Goal: Task Accomplishment & Management: Manage account settings

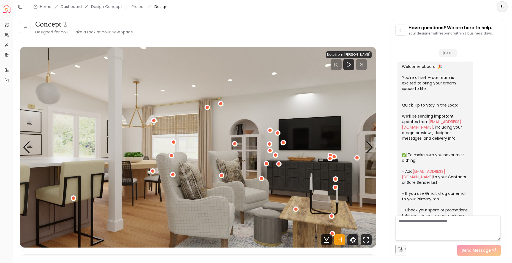
scroll to position [864, 0]
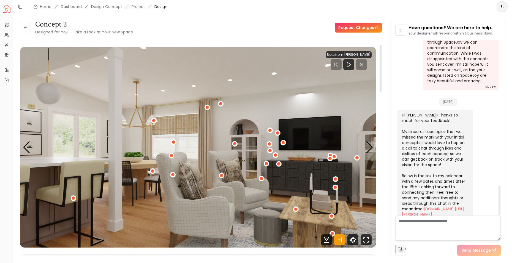
click at [430, 125] on div "Hi [PERSON_NAME]! Thanks so much for your feedback! My sincerest apologies that…" at bounding box center [435, 164] width 66 height 105
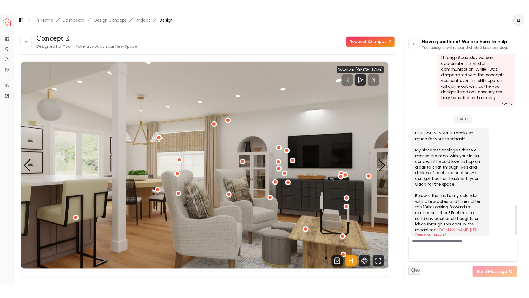
scroll to position [871, 0]
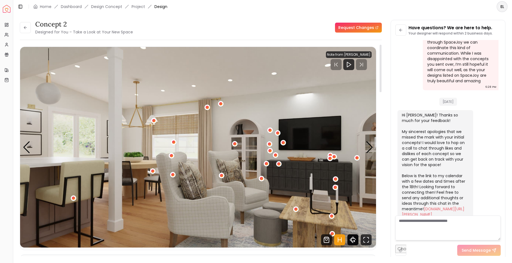
click at [354, 238] on icon "360 View" at bounding box center [353, 239] width 6 height 3
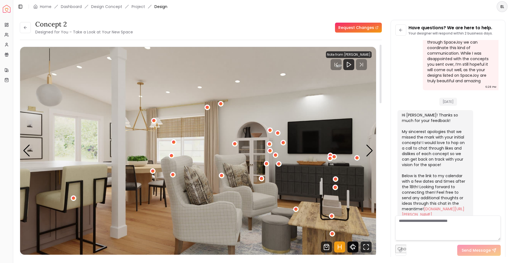
scroll to position [820, 0]
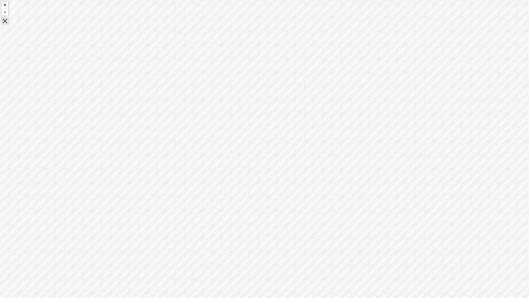
drag, startPoint x: 267, startPoint y: 161, endPoint x: 153, endPoint y: 149, distance: 114.1
click at [153, 149] on div at bounding box center [264, 149] width 529 height 298
drag, startPoint x: 453, startPoint y: 146, endPoint x: 169, endPoint y: 113, distance: 286.1
click at [169, 113] on div at bounding box center [264, 149] width 529 height 298
drag, startPoint x: 362, startPoint y: 138, endPoint x: 199, endPoint y: 151, distance: 163.4
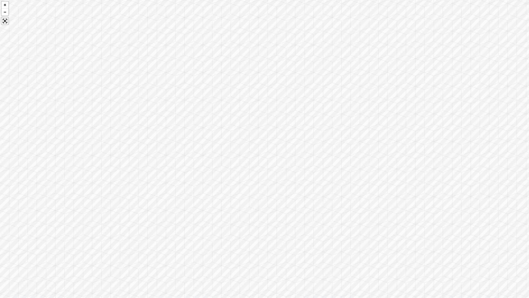
click at [199, 151] on div at bounding box center [264, 149] width 529 height 298
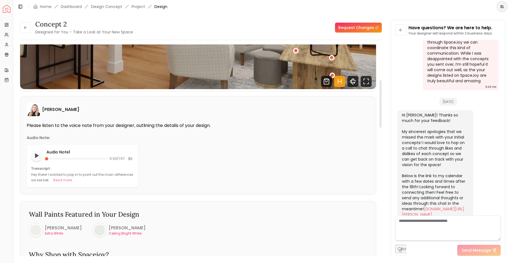
scroll to position [167, 0]
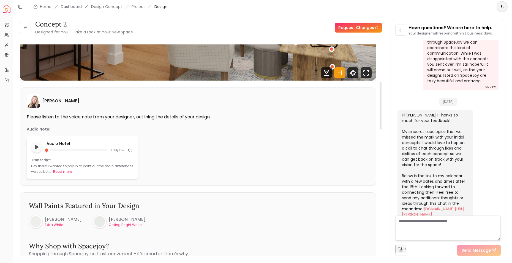
click at [59, 172] on button "Read more" at bounding box center [62, 172] width 19 height 6
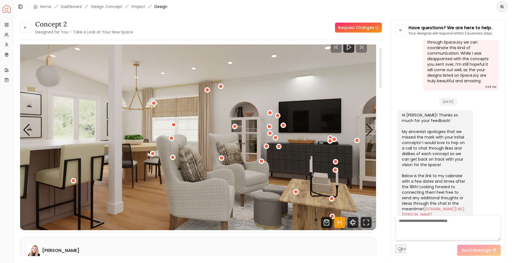
scroll to position [18, 0]
click at [27, 25] on icon at bounding box center [25, 27] width 4 height 4
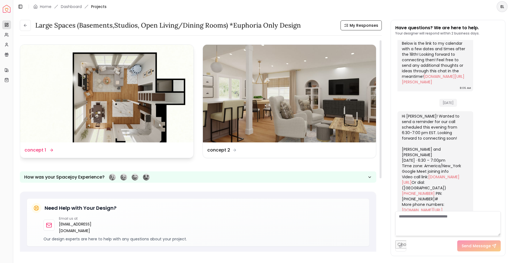
click at [36, 148] on dd "concept 1" at bounding box center [35, 150] width 21 height 7
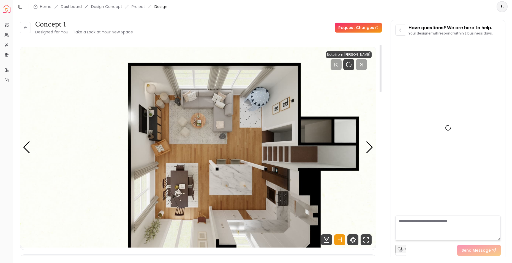
scroll to position [991, 0]
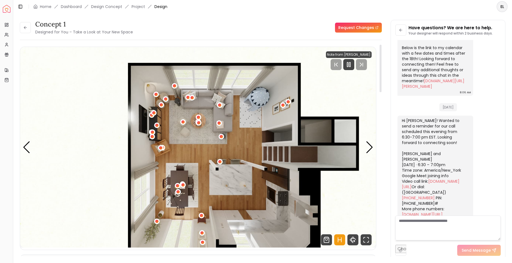
click at [441, 225] on textarea at bounding box center [449, 227] width 106 height 25
type textarea "**********"
click at [492, 250] on icon at bounding box center [494, 250] width 4 height 4
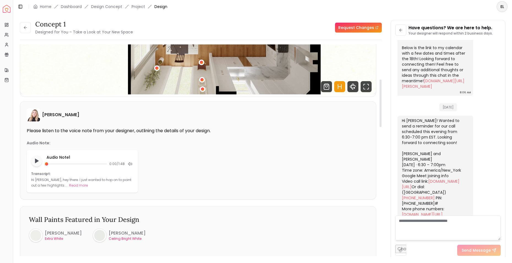
scroll to position [157, 0]
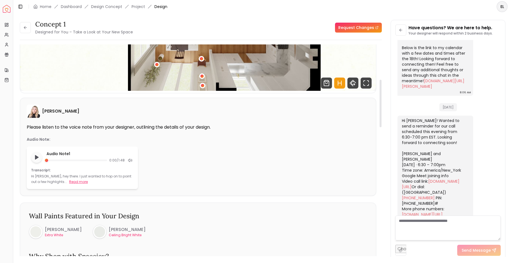
click at [69, 181] on button "Read more" at bounding box center [78, 182] width 19 height 6
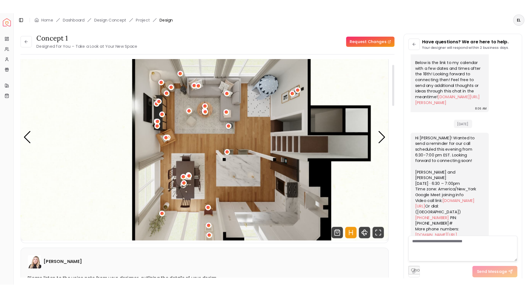
scroll to position [29, 0]
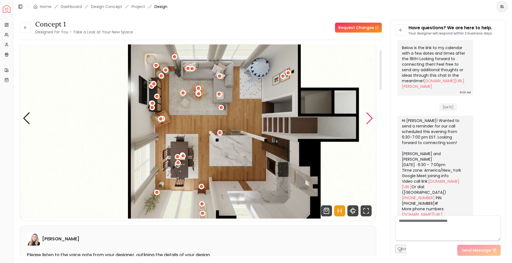
click at [370, 119] on div "Next slide" at bounding box center [369, 118] width 7 height 12
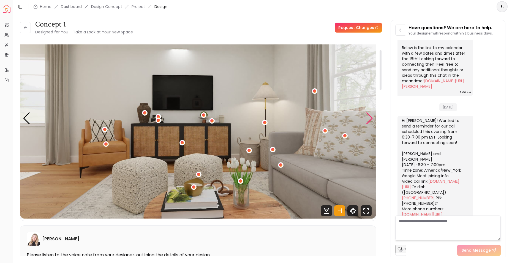
click at [368, 119] on div "Next slide" at bounding box center [369, 118] width 7 height 12
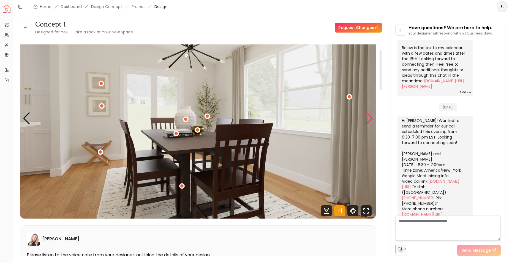
click at [368, 119] on div "Next slide" at bounding box center [369, 118] width 7 height 12
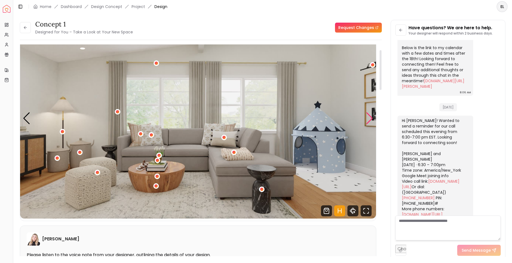
click at [366, 121] on div "Next slide" at bounding box center [369, 118] width 7 height 12
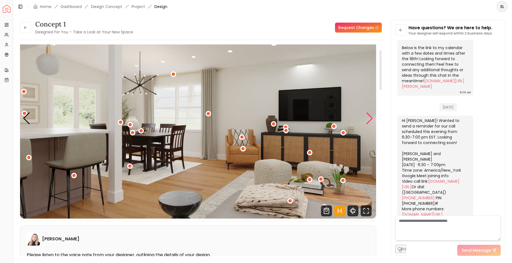
click at [366, 121] on div "Next slide" at bounding box center [369, 118] width 7 height 12
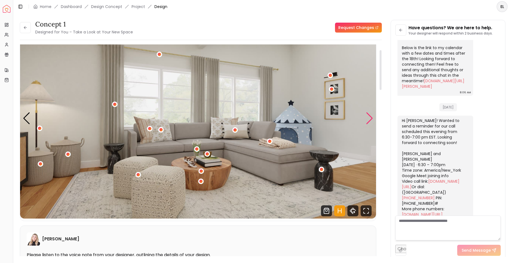
click at [366, 121] on div "Next slide" at bounding box center [369, 118] width 7 height 12
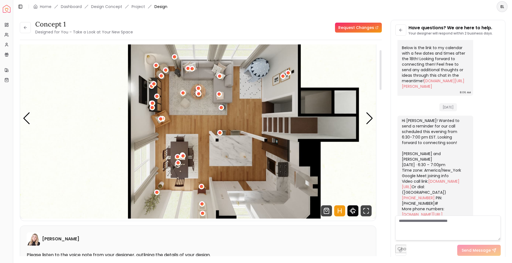
click at [356, 211] on icon "360 View" at bounding box center [353, 210] width 11 height 11
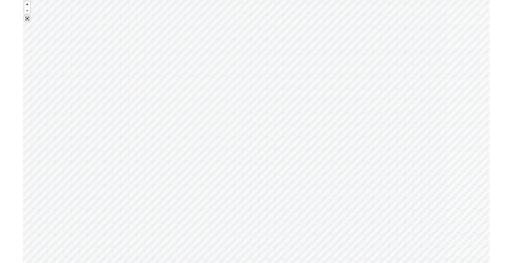
scroll to position [32, 0]
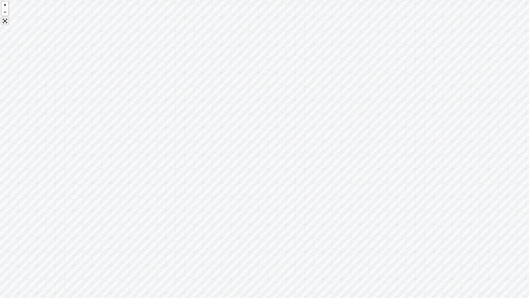
drag, startPoint x: 274, startPoint y: 169, endPoint x: 471, endPoint y: 174, distance: 197.6
click at [471, 174] on div at bounding box center [264, 149] width 529 height 298
drag, startPoint x: 216, startPoint y: 136, endPoint x: 381, endPoint y: 131, distance: 164.5
click at [381, 131] on div at bounding box center [264, 149] width 529 height 298
drag, startPoint x: 141, startPoint y: 118, endPoint x: 468, endPoint y: 123, distance: 327.9
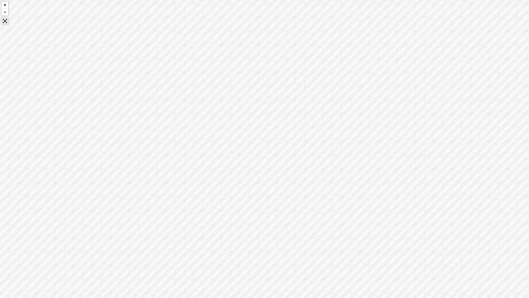
click at [468, 123] on div at bounding box center [264, 149] width 529 height 298
drag, startPoint x: 271, startPoint y: 118, endPoint x: 131, endPoint y: 95, distance: 141.8
click at [131, 95] on div at bounding box center [264, 149] width 529 height 298
drag, startPoint x: 431, startPoint y: 109, endPoint x: 216, endPoint y: 92, distance: 216.1
click at [217, 92] on div at bounding box center [264, 149] width 529 height 298
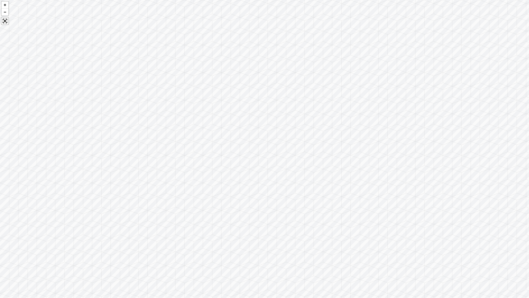
drag, startPoint x: 427, startPoint y: 131, endPoint x: 336, endPoint y: 158, distance: 94.6
click at [338, 158] on div at bounding box center [264, 149] width 529 height 298
drag, startPoint x: 210, startPoint y: 147, endPoint x: 442, endPoint y: 152, distance: 231.8
click at [442, 152] on div at bounding box center [264, 149] width 529 height 298
drag, startPoint x: 304, startPoint y: 142, endPoint x: 545, endPoint y: 144, distance: 240.3
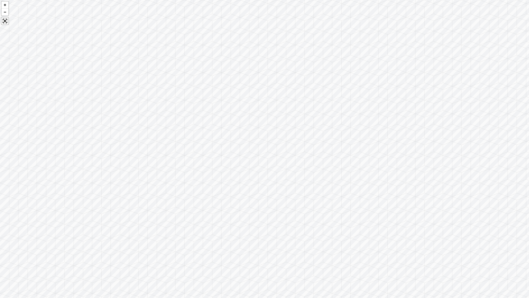
click at [512, 144] on html "Spacejoy Dashboard Overview Projects My Referrals My Profile Gift Card Balance …" at bounding box center [264, 149] width 529 height 298
drag, startPoint x: 369, startPoint y: 146, endPoint x: 594, endPoint y: 157, distance: 224.5
click at [512, 157] on html "Spacejoy Dashboard Overview Projects My Referrals My Profile Gift Card Balance …" at bounding box center [264, 149] width 529 height 298
drag, startPoint x: 427, startPoint y: 176, endPoint x: 538, endPoint y: 175, distance: 110.5
click at [512, 175] on html "Spacejoy Dashboard Overview Projects My Referrals My Profile Gift Card Balance …" at bounding box center [264, 149] width 529 height 298
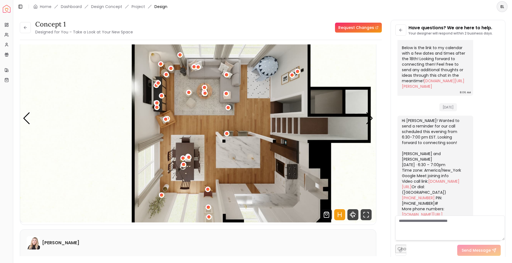
scroll to position [29, 0]
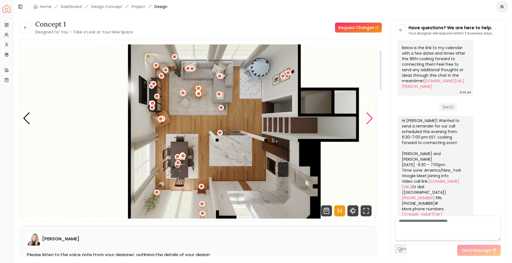
click at [370, 119] on div "Next slide" at bounding box center [369, 118] width 7 height 12
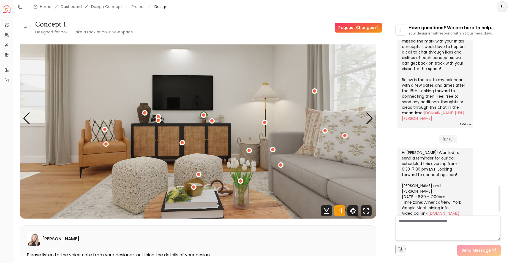
scroll to position [1002, 0]
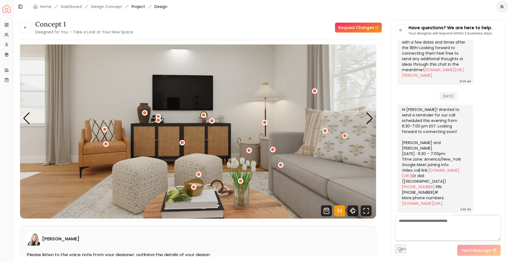
click at [139, 6] on link "Project" at bounding box center [139, 7] width 14 height 6
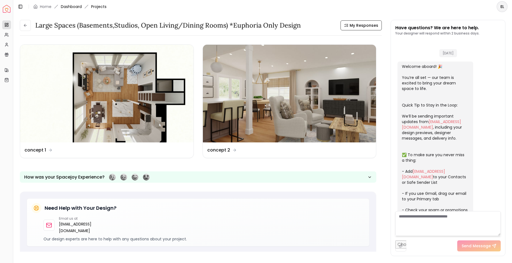
click at [74, 7] on link "Dashboard" at bounding box center [71, 7] width 21 height 6
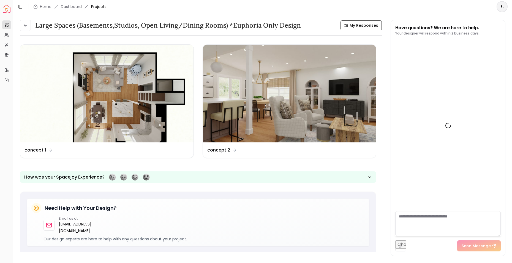
scroll to position [1007, 0]
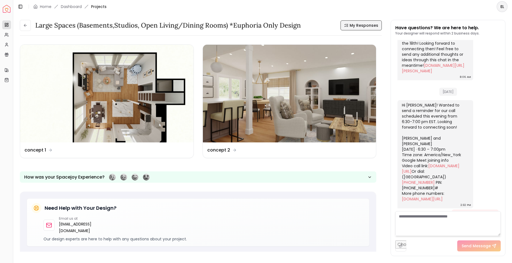
click at [368, 26] on span "My Responses" at bounding box center [364, 26] width 29 height 6
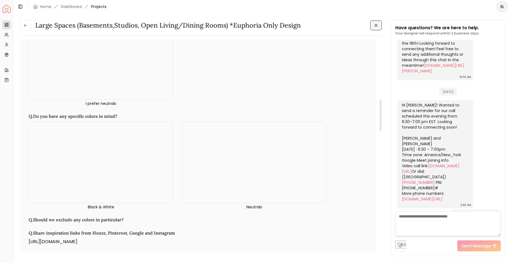
scroll to position [395, 0]
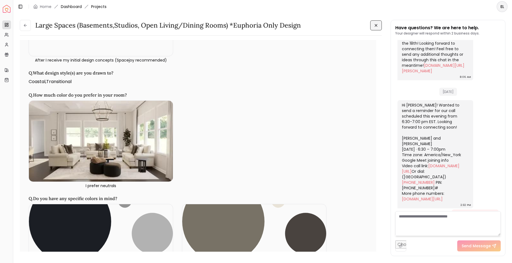
click at [77, 6] on link "Dashboard" at bounding box center [71, 7] width 21 height 6
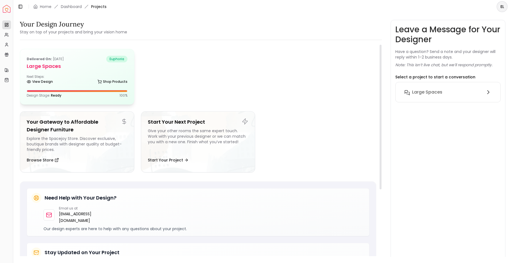
click at [85, 86] on div "Delivered on: [DATE] euphoria Large Spaces Next Steps: View Design Shop Product…" at bounding box center [77, 76] width 114 height 55
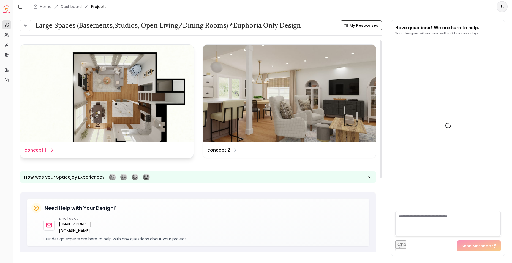
scroll to position [1007, 0]
